Goal: Task Accomplishment & Management: Manage account settings

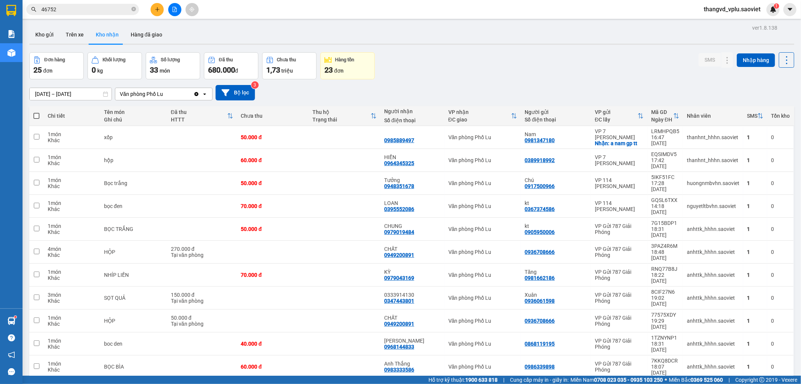
scroll to position [2, 0]
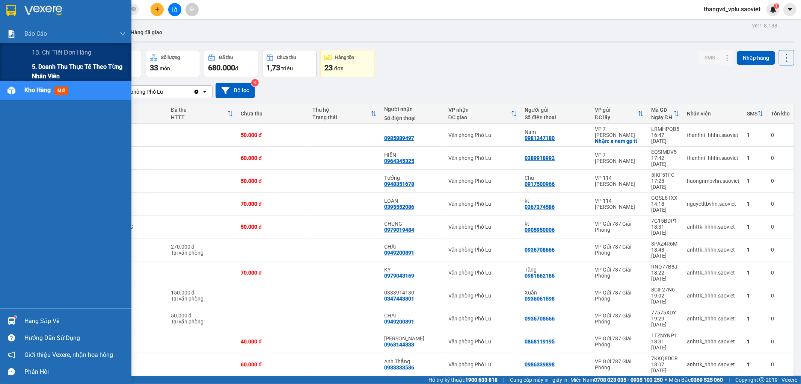
click at [54, 66] on span "5. Doanh thu thực tế theo từng nhân viên" at bounding box center [79, 71] width 94 height 19
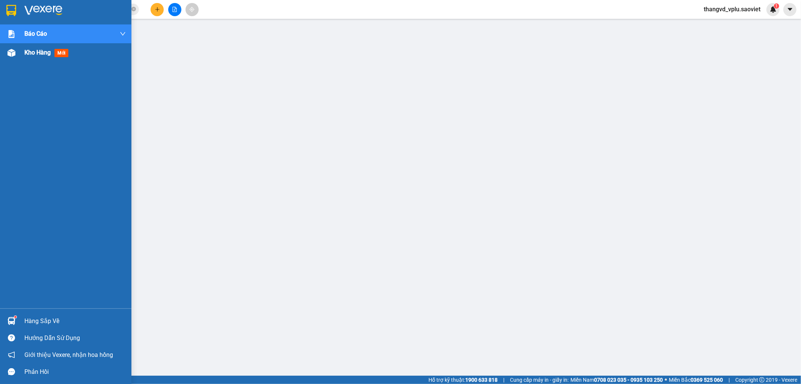
click at [20, 53] on div "Kho hàng mới" at bounding box center [66, 52] width 132 height 19
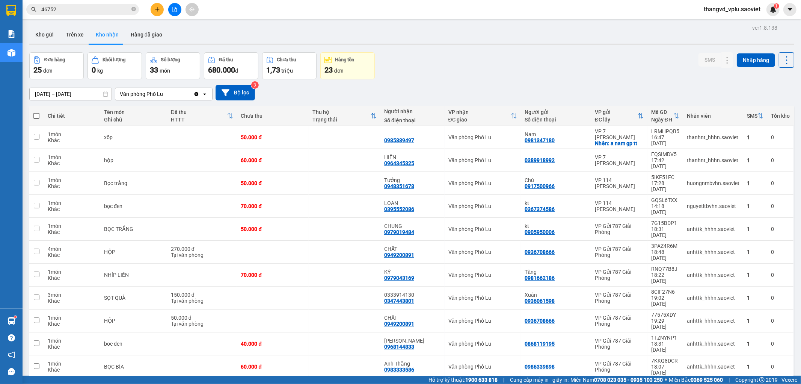
click at [34, 113] on span at bounding box center [36, 116] width 6 height 6
click at [36, 112] on input "checkbox" at bounding box center [36, 112] width 0 height 0
checkbox input "true"
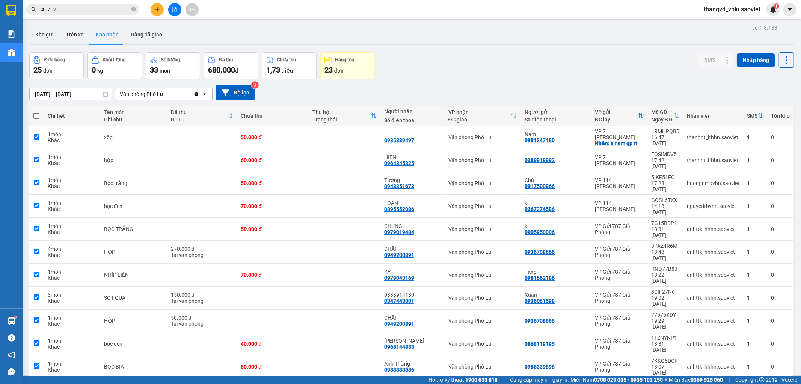
checkbox input "true"
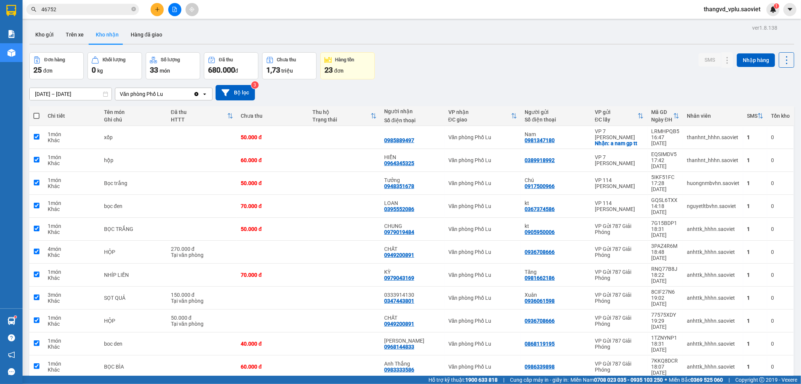
checkbox input "true"
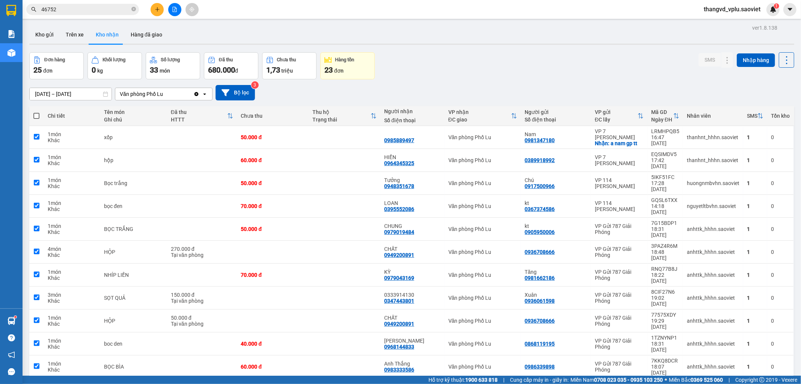
checkbox input "true"
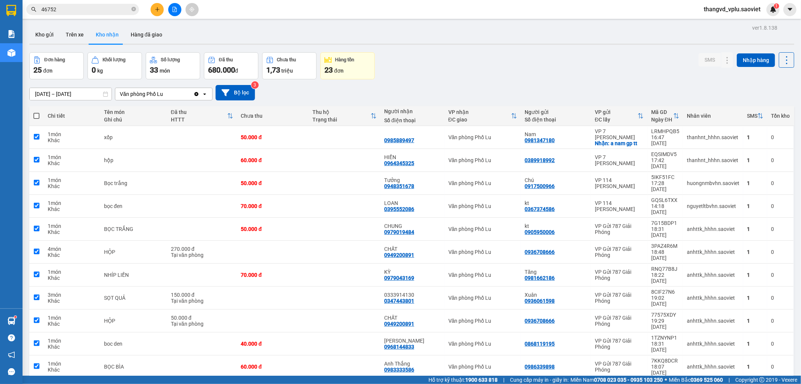
checkbox input "true"
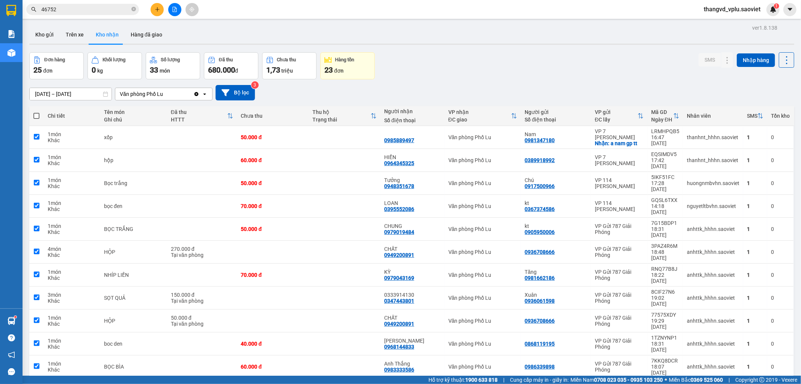
checkbox input "true"
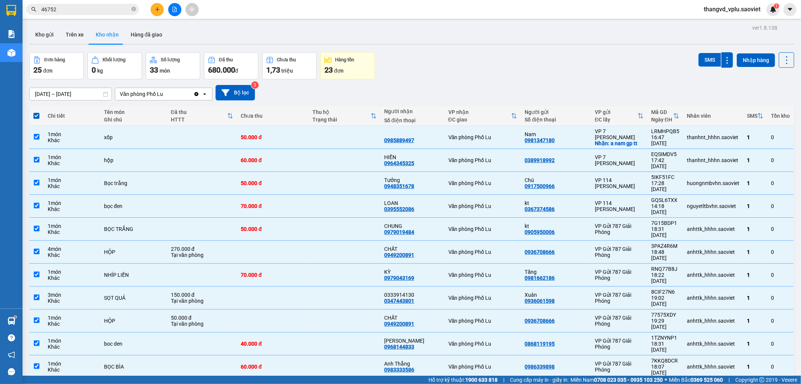
click at [741, 12] on span "thangvd_vplu.saoviet" at bounding box center [732, 9] width 69 height 9
click at [733, 25] on span "Đăng xuất" at bounding box center [735, 23] width 53 height 8
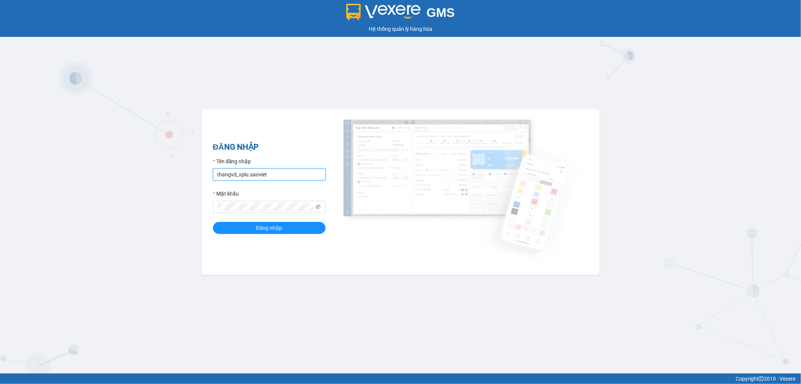
click at [284, 175] on input "thangvd_vplu.saoviet" at bounding box center [269, 174] width 113 height 12
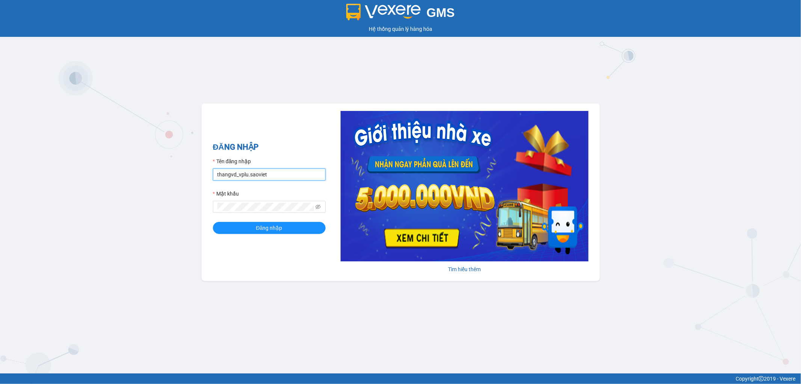
type input "nhungltn_bvlu.saoviet"
click at [213, 222] on button "Đăng nhập" at bounding box center [269, 228] width 113 height 12
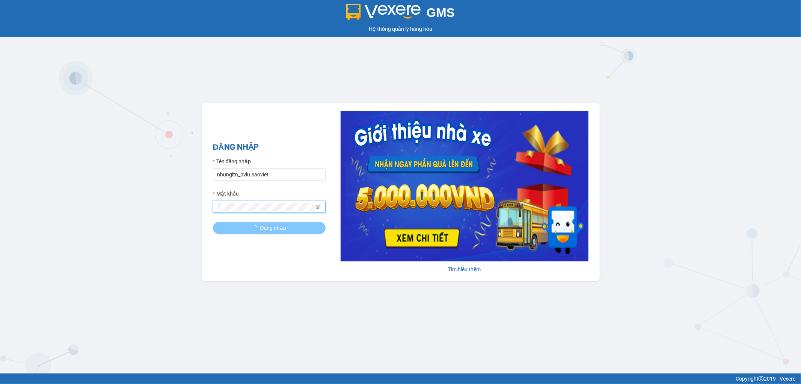
click at [239, 230] on button "Đăng nhập" at bounding box center [269, 228] width 113 height 12
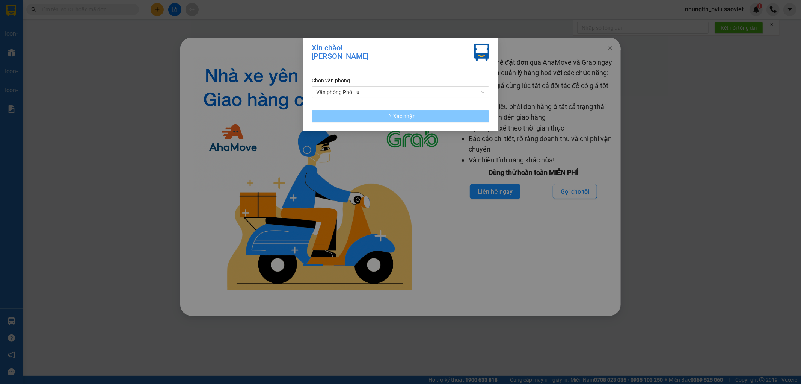
click at [414, 119] on span "Xác nhận" at bounding box center [405, 116] width 23 height 8
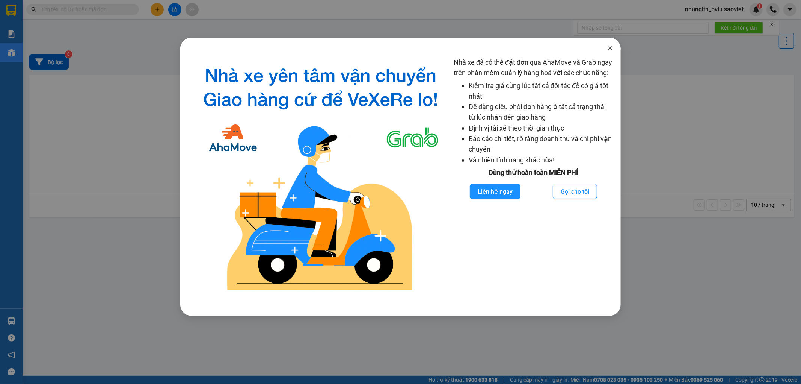
click at [614, 48] on span "Close" at bounding box center [610, 48] width 21 height 21
